Goal: Information Seeking & Learning: Learn about a topic

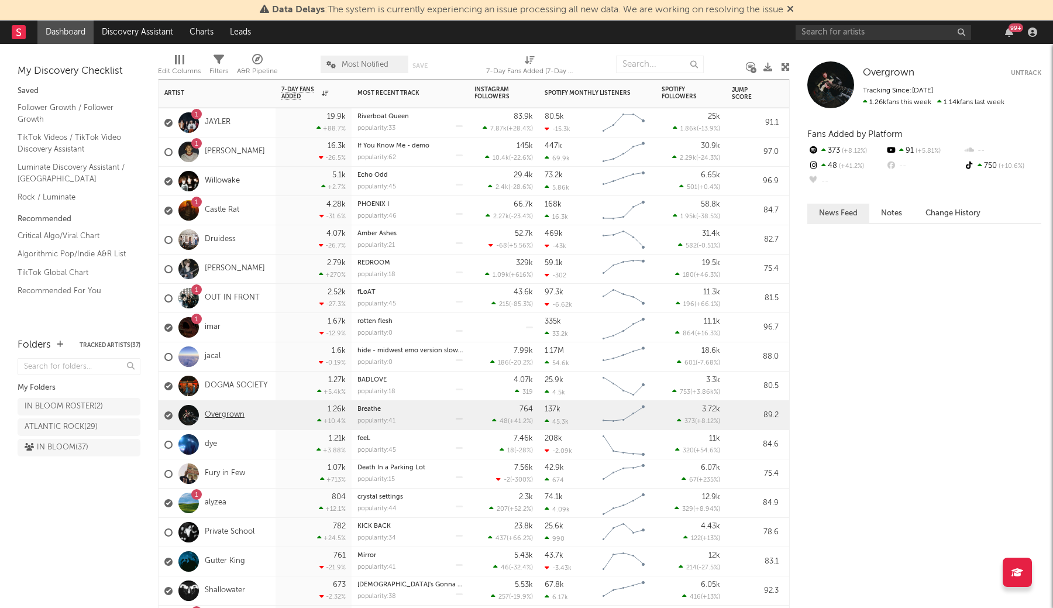
click at [221, 416] on link "Overgrown" at bounding box center [225, 415] width 40 height 10
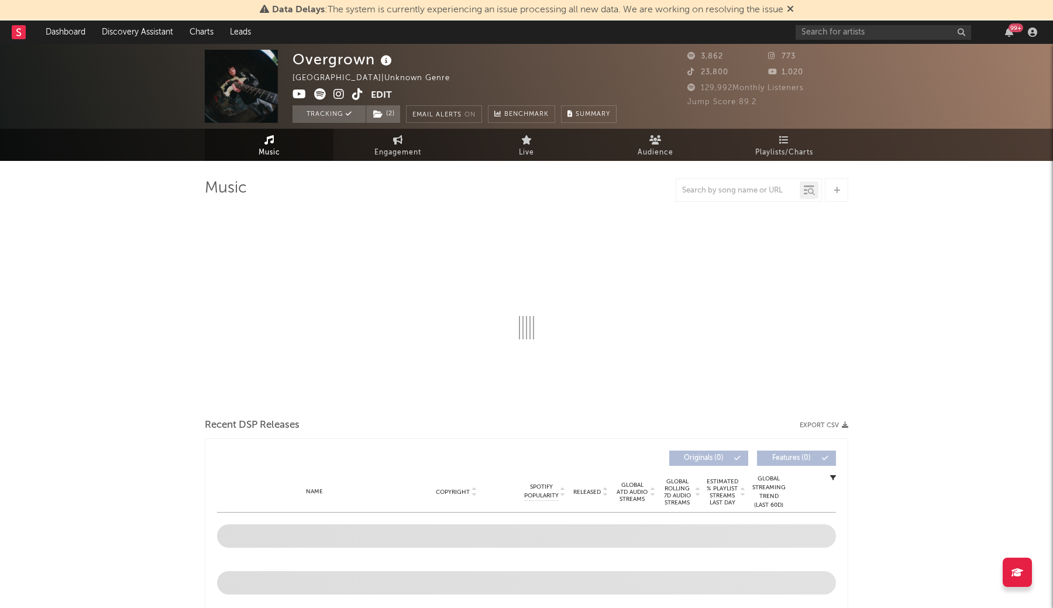
select select "1w"
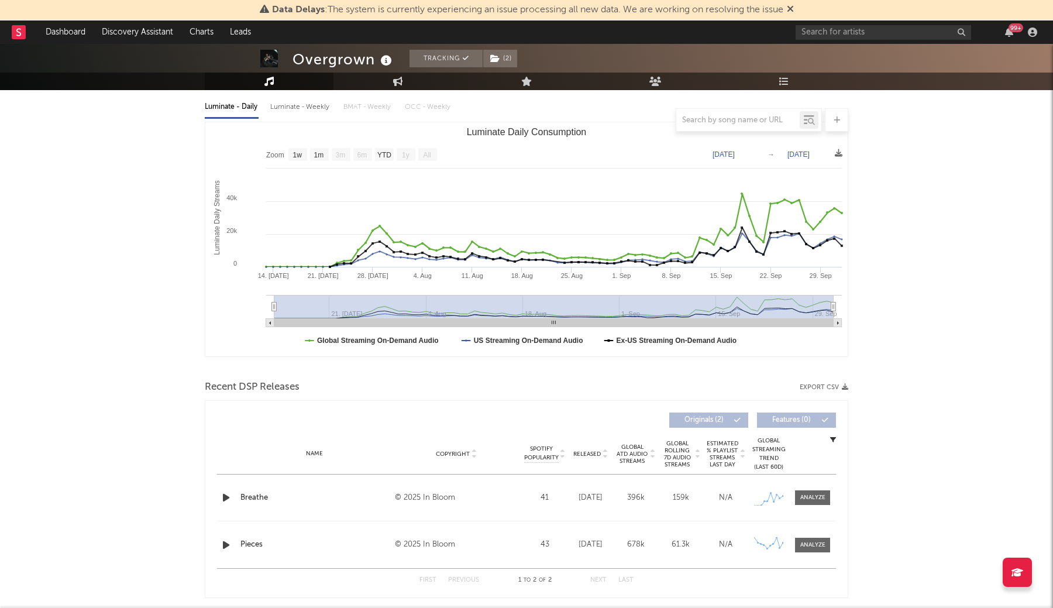
scroll to position [130, 1]
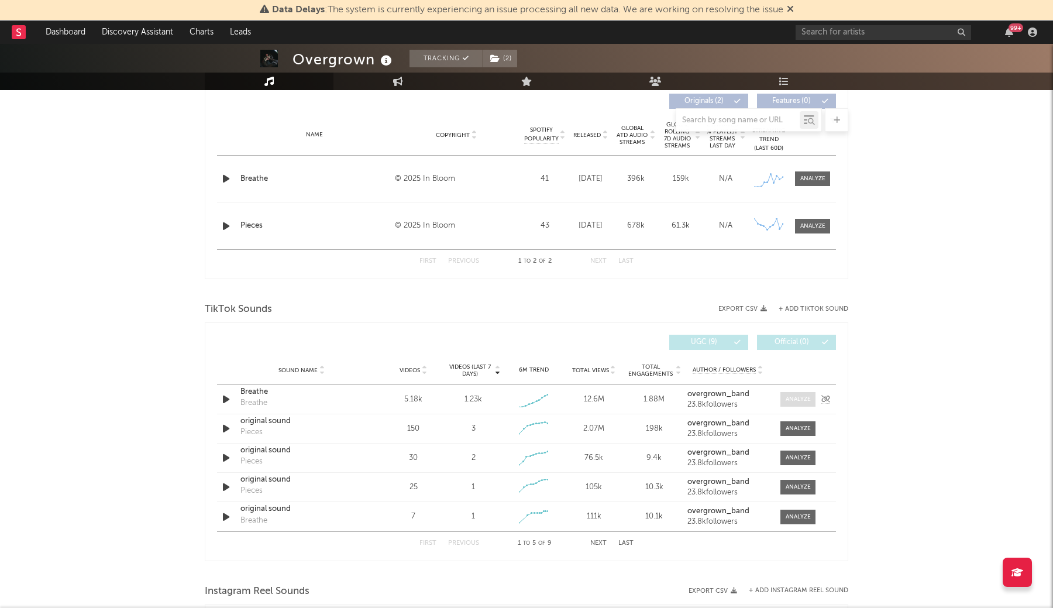
click at [807, 400] on div at bounding box center [798, 399] width 25 height 9
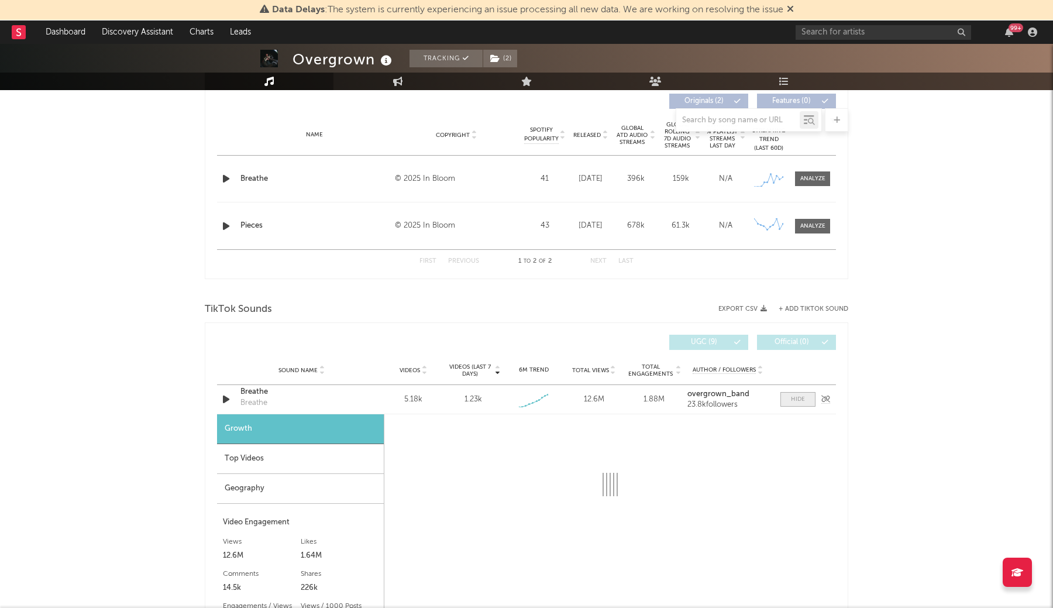
scroll to position [606, 0]
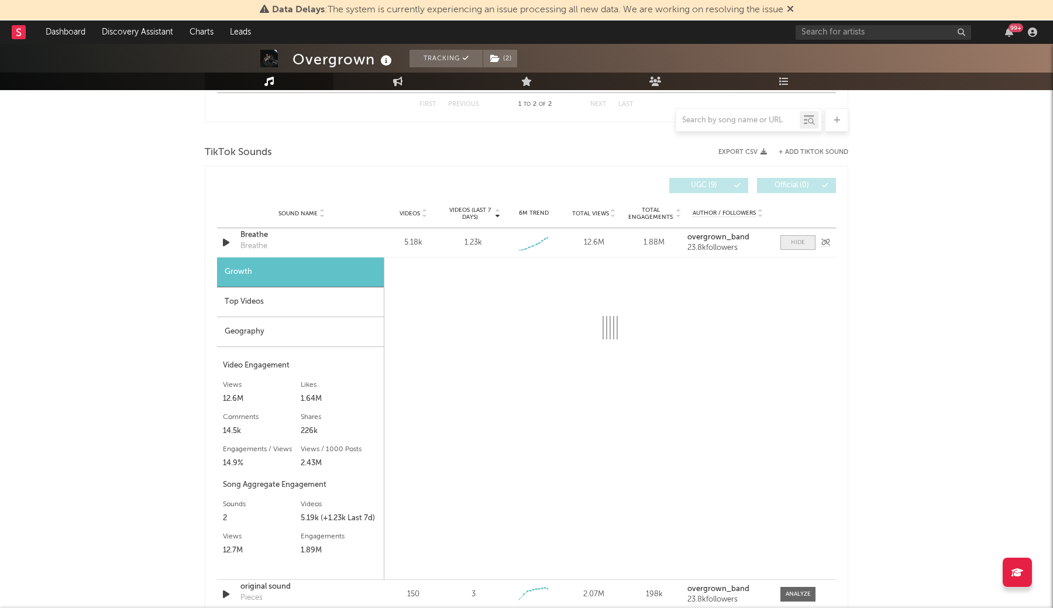
select select "1w"
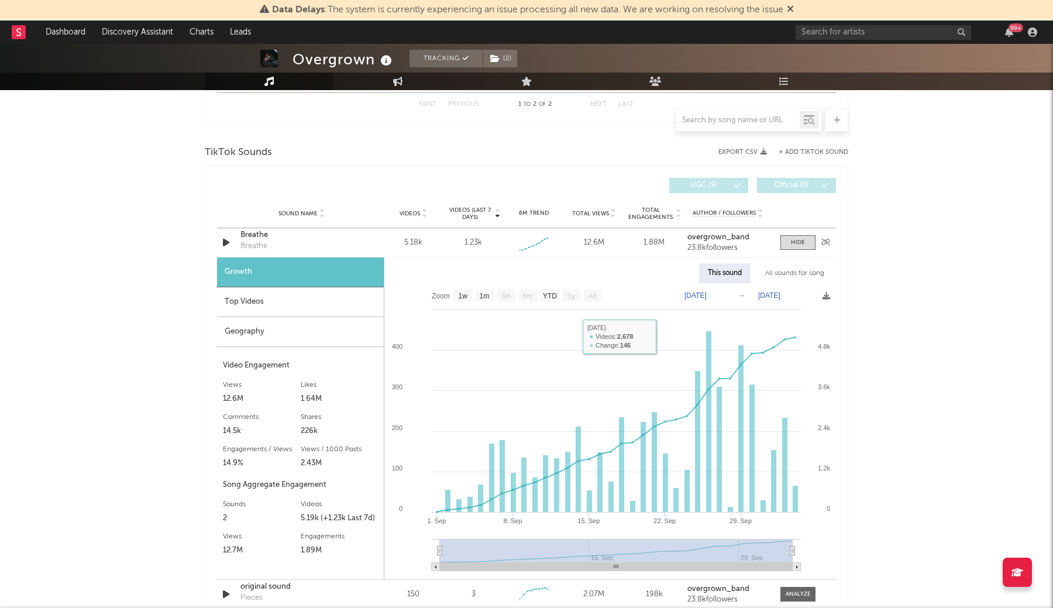
click at [254, 235] on div "Breathe" at bounding box center [301, 235] width 122 height 12
